Goal: Transaction & Acquisition: Obtain resource

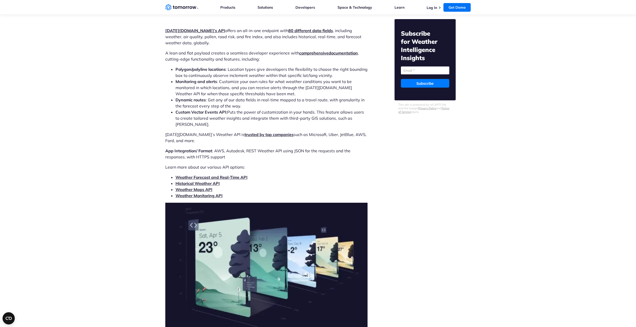
scroll to position [1528, 0]
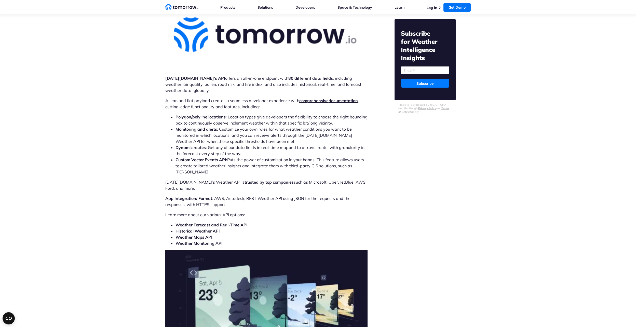
click at [239, 222] on link "Weather Forecast and Real-Time API" at bounding box center [211, 224] width 72 height 5
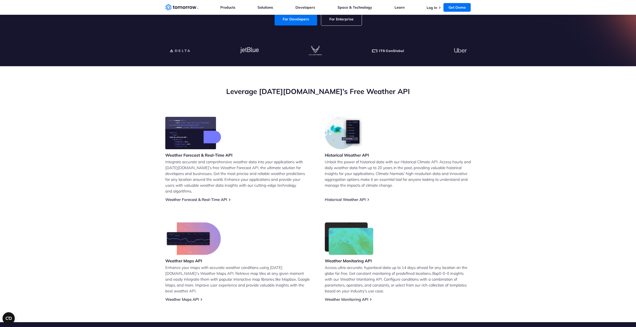
scroll to position [204, 0]
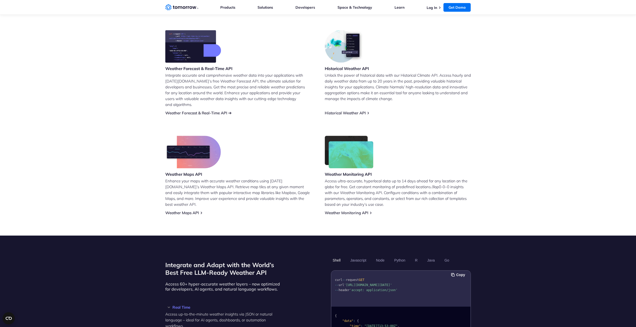
click at [205, 111] on link "Weather Forecast & Real-Time API" at bounding box center [196, 113] width 62 height 5
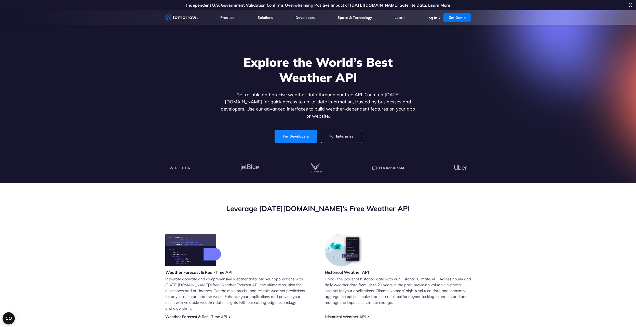
click at [297, 130] on link "For Developers" at bounding box center [295, 136] width 43 height 13
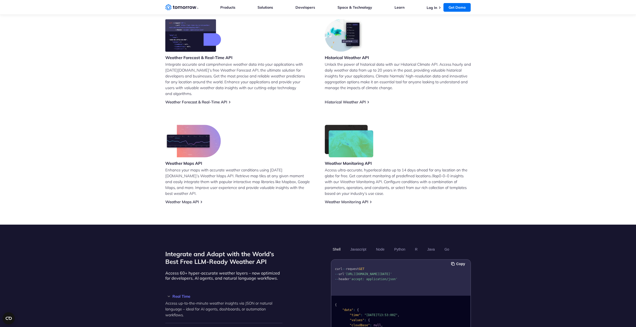
scroll to position [306, 0]
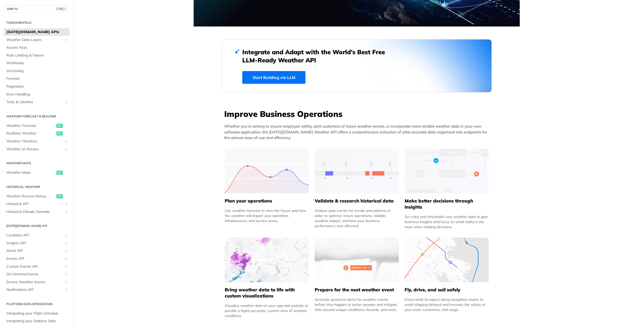
scroll to position [102, 0]
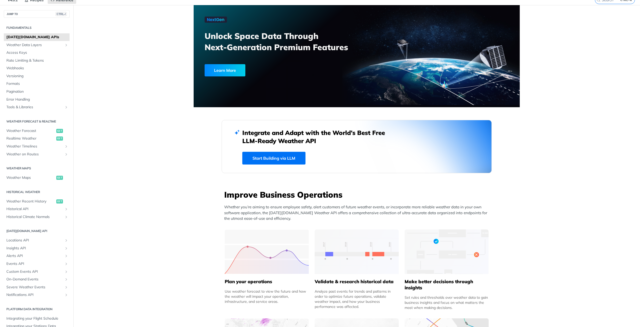
scroll to position [0, 0]
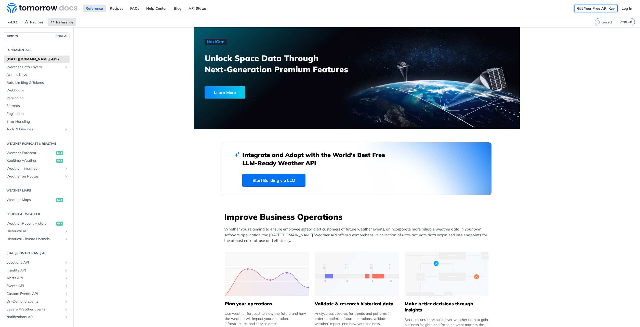
click at [597, 9] on link "Get Your Free API Key" at bounding box center [595, 9] width 43 height 8
